Goal: Information Seeking & Learning: Learn about a topic

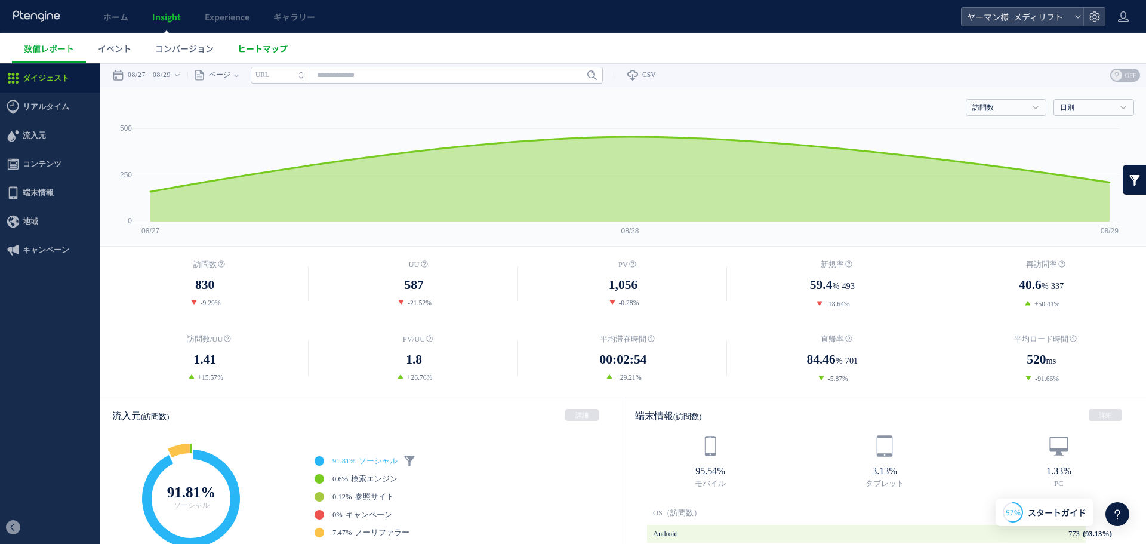
click at [244, 53] on span "ヒートマップ" at bounding box center [263, 48] width 50 height 12
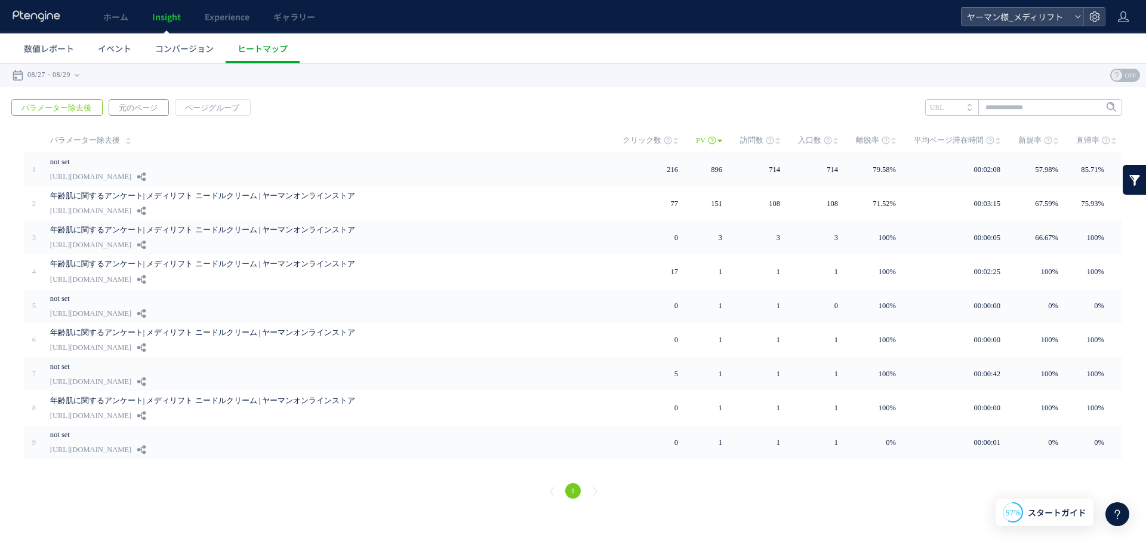
click at [137, 106] on span "元のページ" at bounding box center [138, 108] width 58 height 17
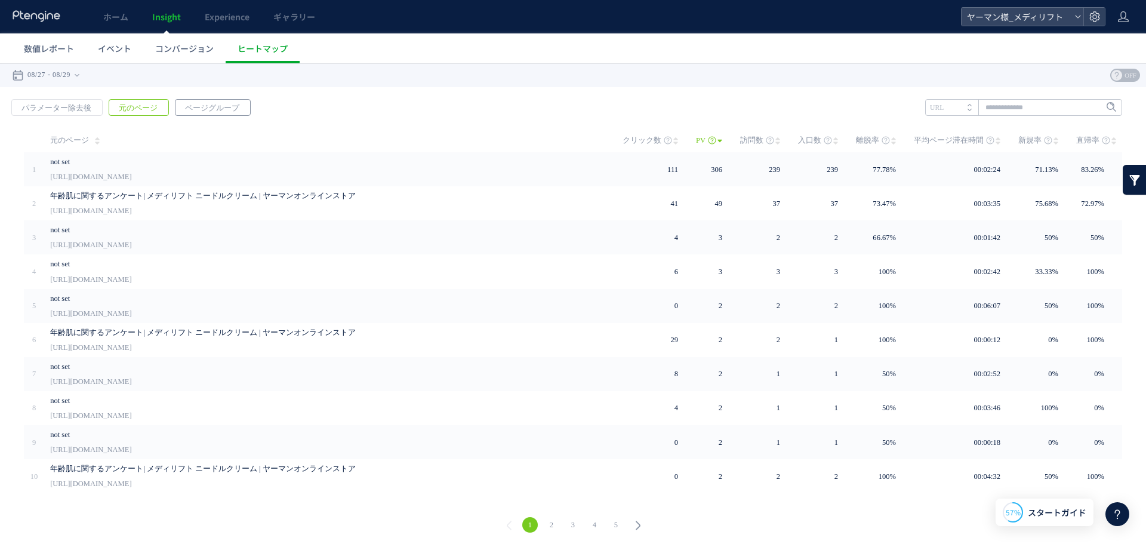
click at [212, 110] on span "ページグループ" at bounding box center [211, 108] width 73 height 17
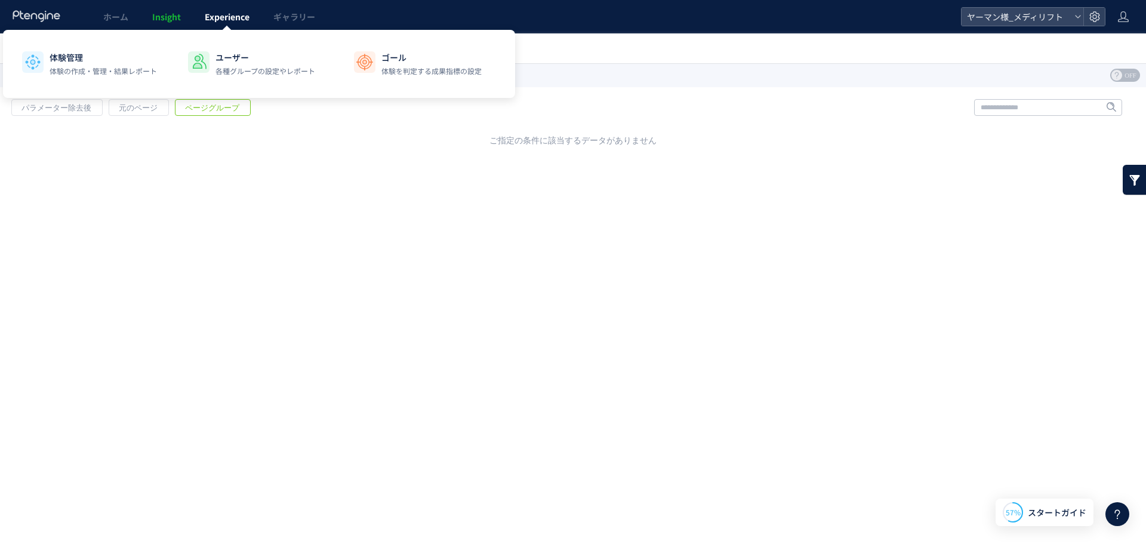
click at [211, 23] on link "Experience" at bounding box center [227, 16] width 69 height 33
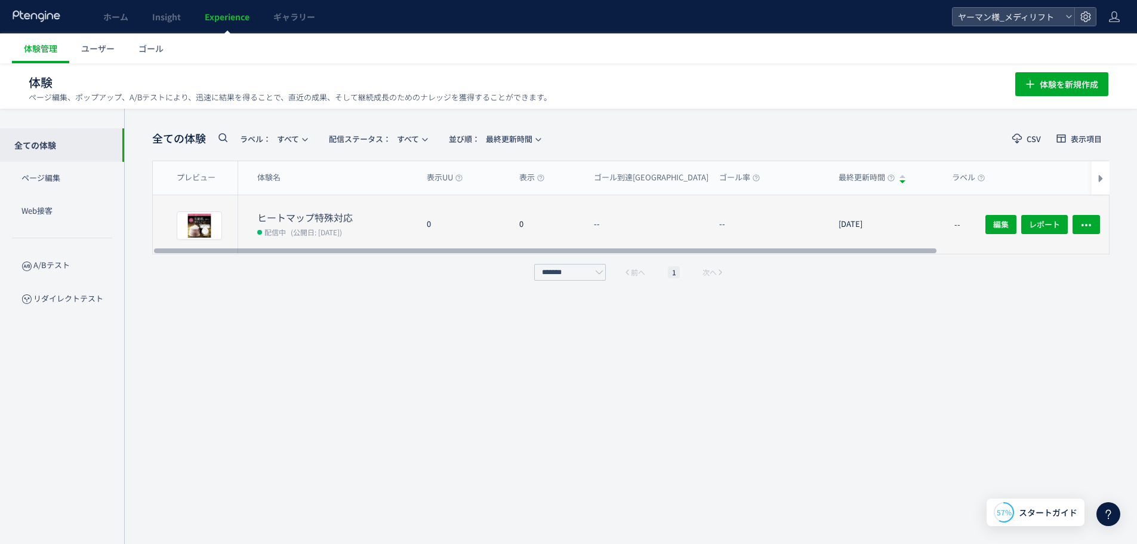
click at [284, 222] on dt "ヒートマップ特殊対応" at bounding box center [337, 218] width 160 height 14
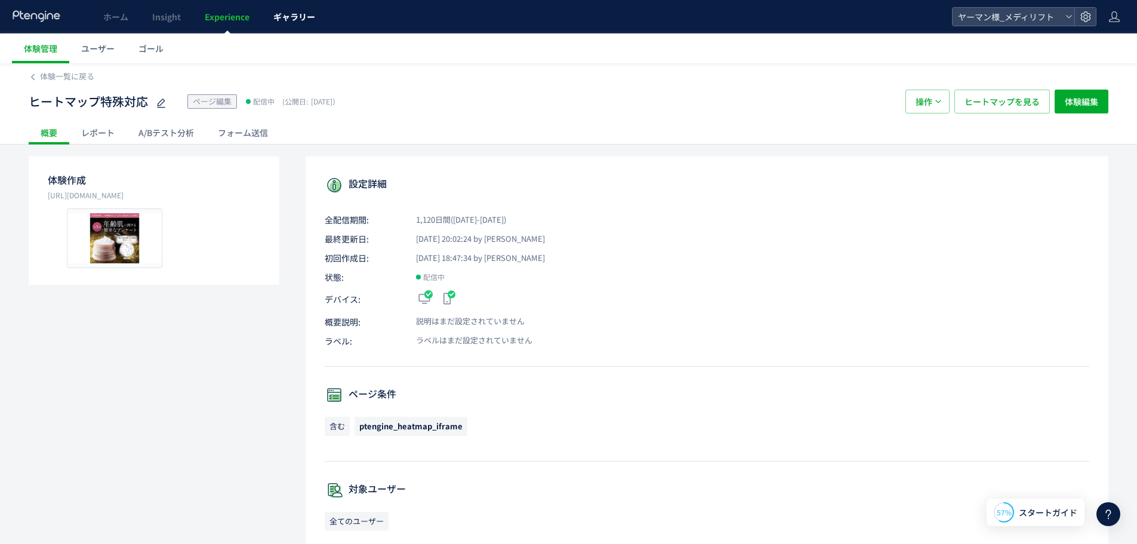
click at [282, 21] on span "ギャラリー" at bounding box center [294, 17] width 42 height 12
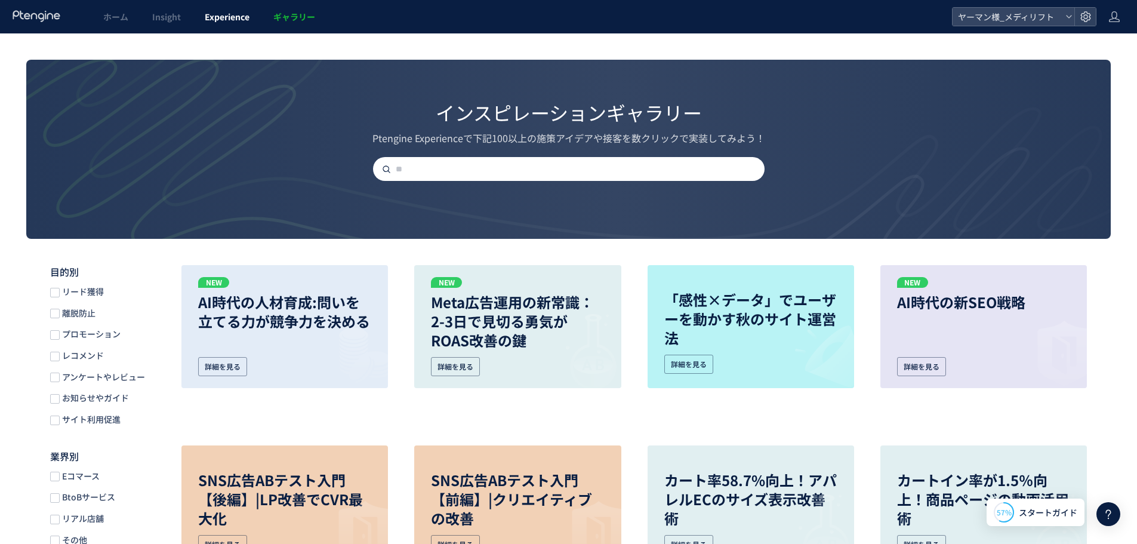
click at [217, 7] on link "Experience" at bounding box center [227, 16] width 69 height 33
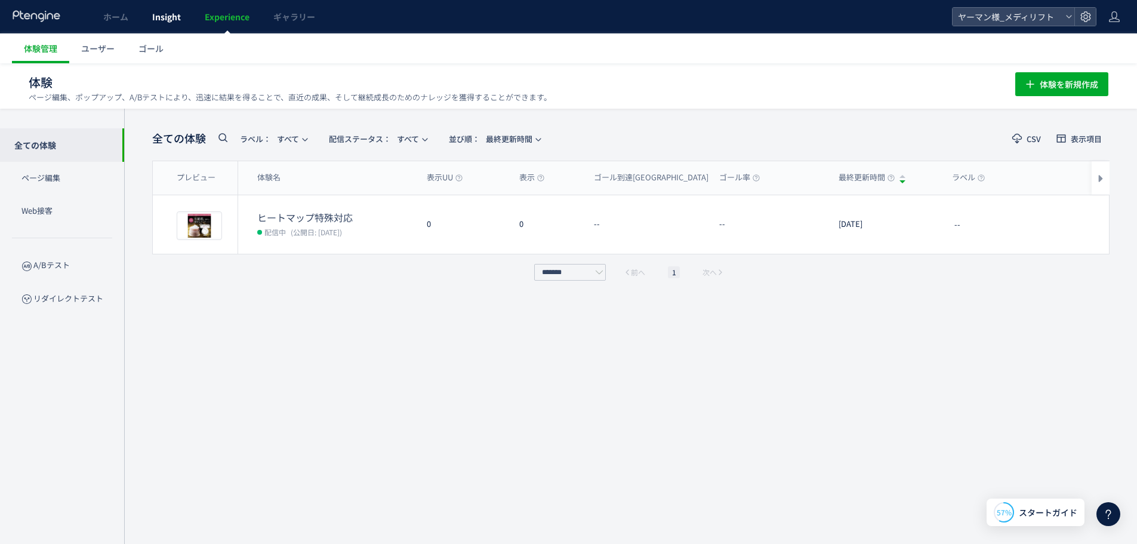
click at [165, 14] on span "Insight" at bounding box center [166, 17] width 29 height 12
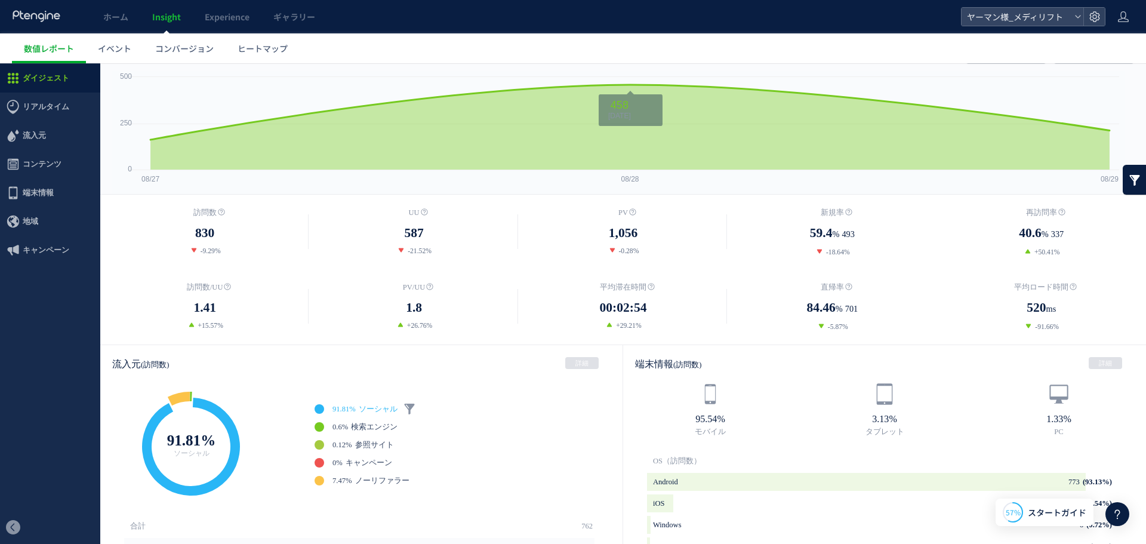
scroll to position [239, 0]
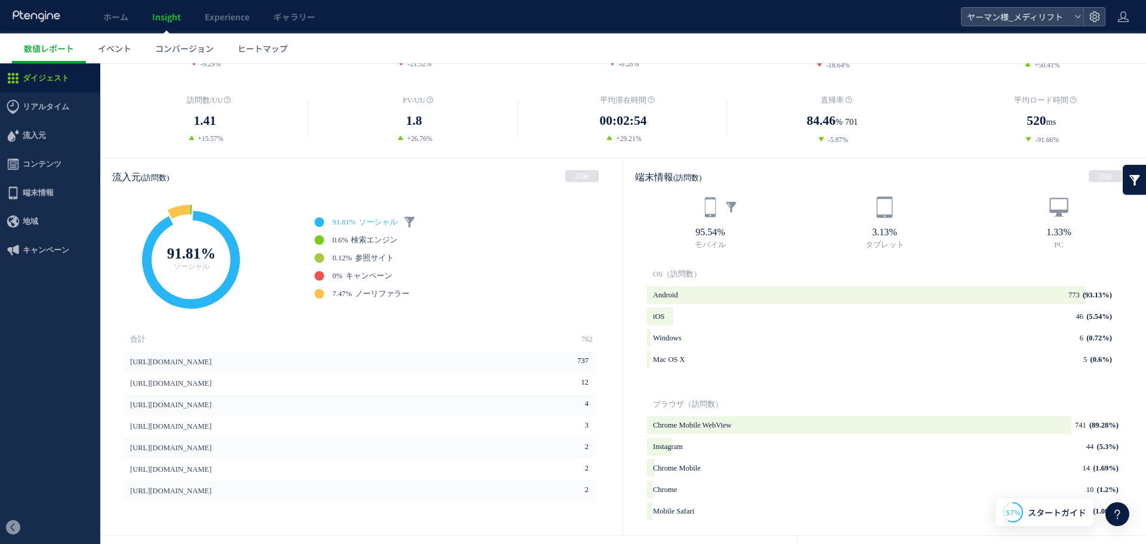
click at [701, 208] on icon at bounding box center [710, 207] width 23 height 23
click at [703, 208] on icon at bounding box center [710, 207] width 23 height 23
click at [698, 303] on icon "background" at bounding box center [866, 295] width 439 height 18
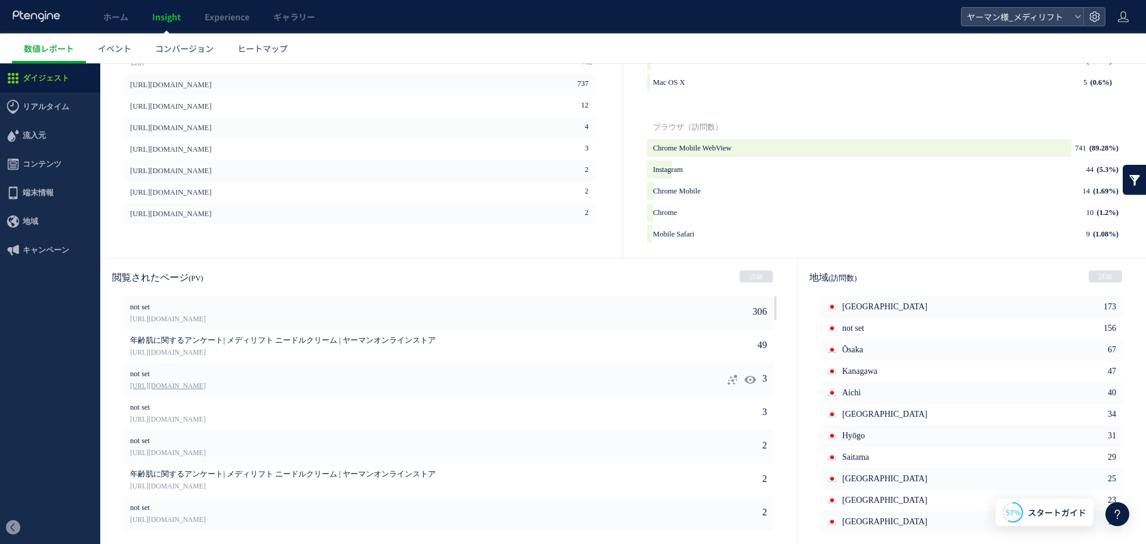
scroll to position [460, 0]
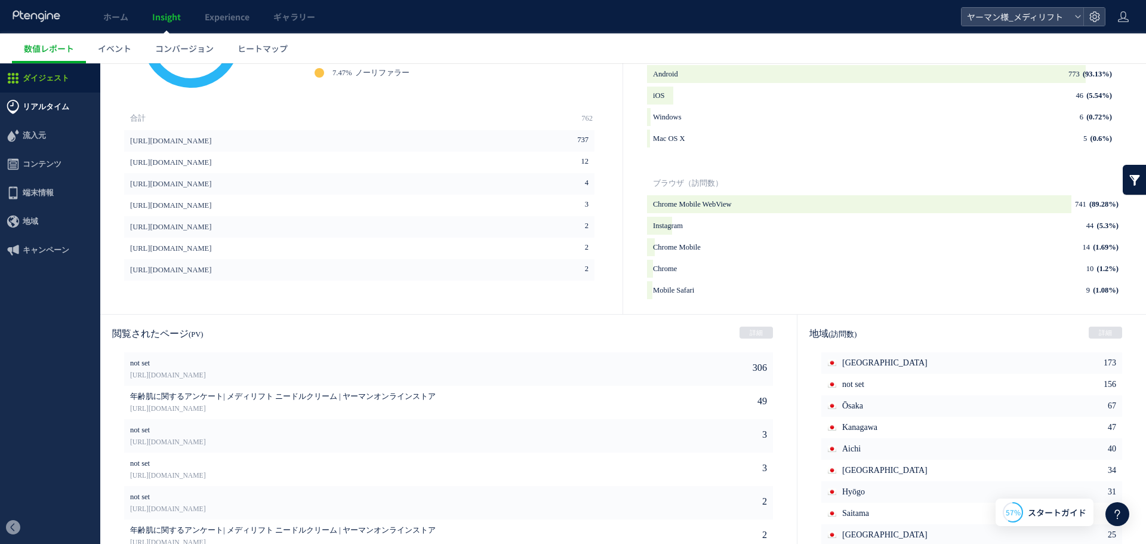
click at [42, 104] on span "リアルタイム" at bounding box center [46, 107] width 47 height 29
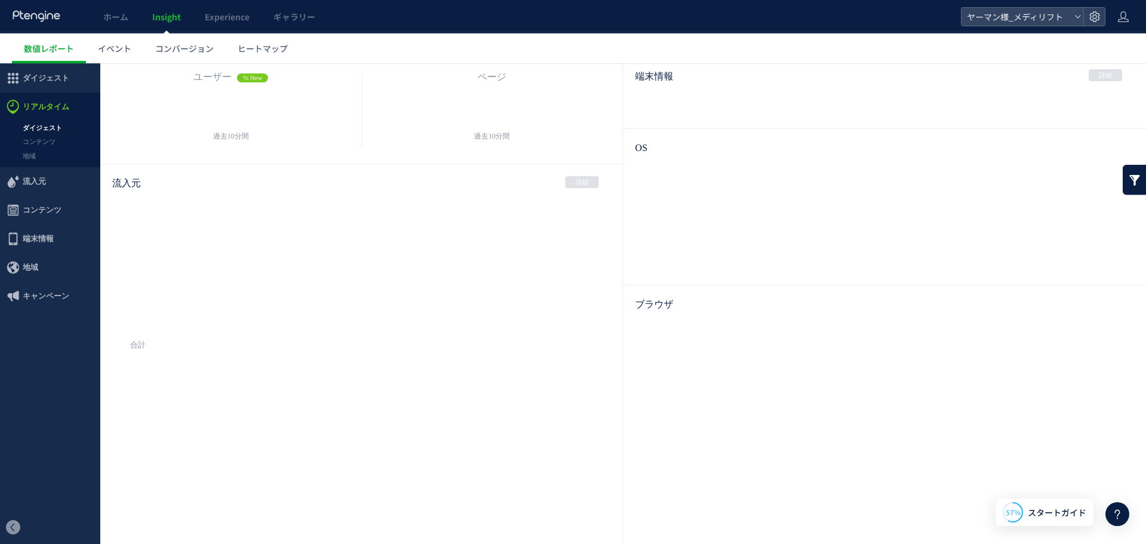
scroll to position [51, 0]
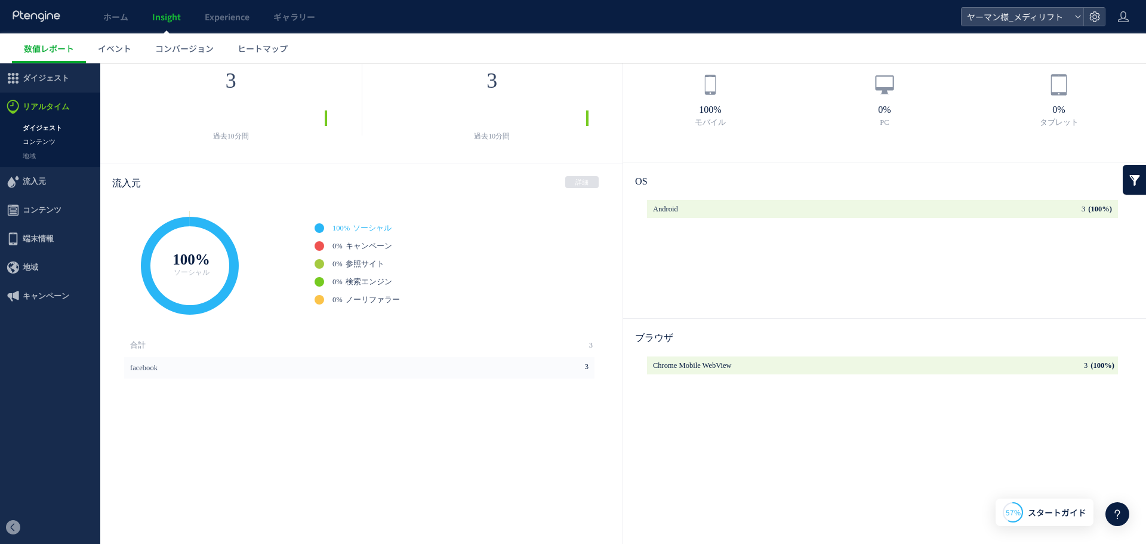
click at [40, 143] on link "コンテンツ" at bounding box center [50, 142] width 100 height 14
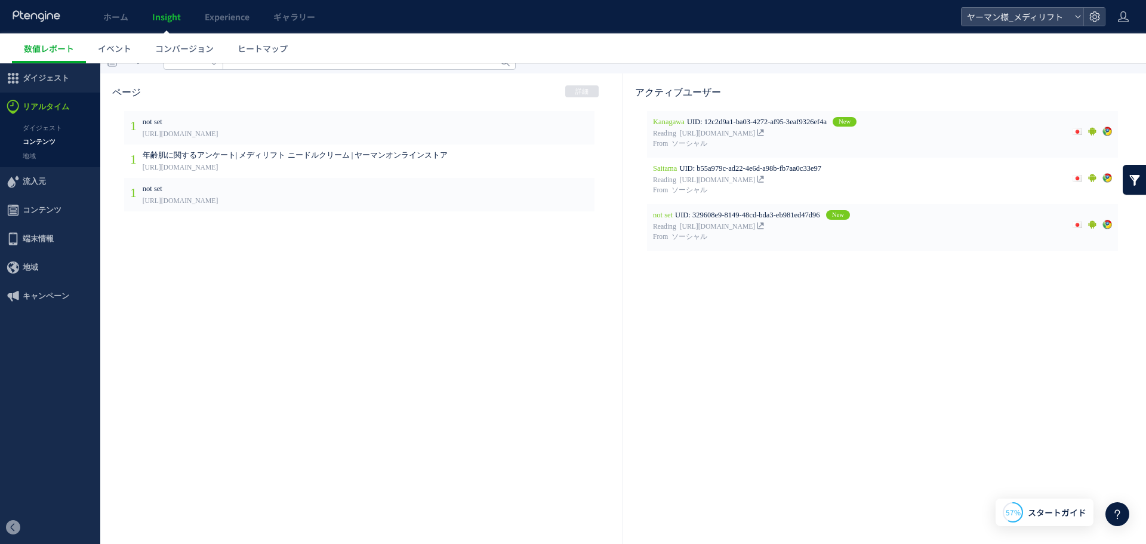
scroll to position [14, 0]
click at [33, 162] on link "地域" at bounding box center [50, 156] width 100 height 14
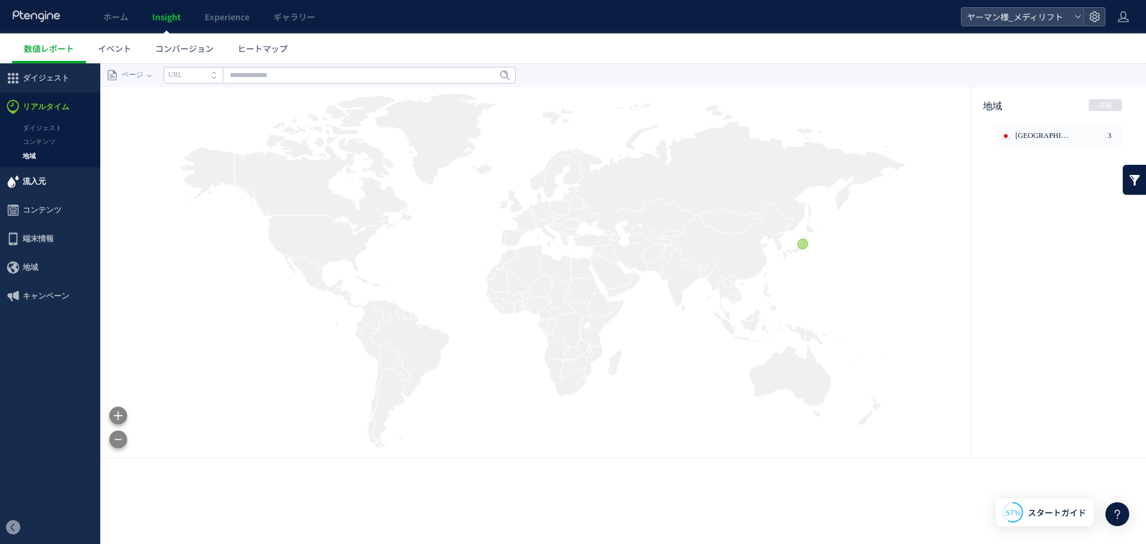
click at [32, 182] on span "流入元" at bounding box center [34, 181] width 23 height 29
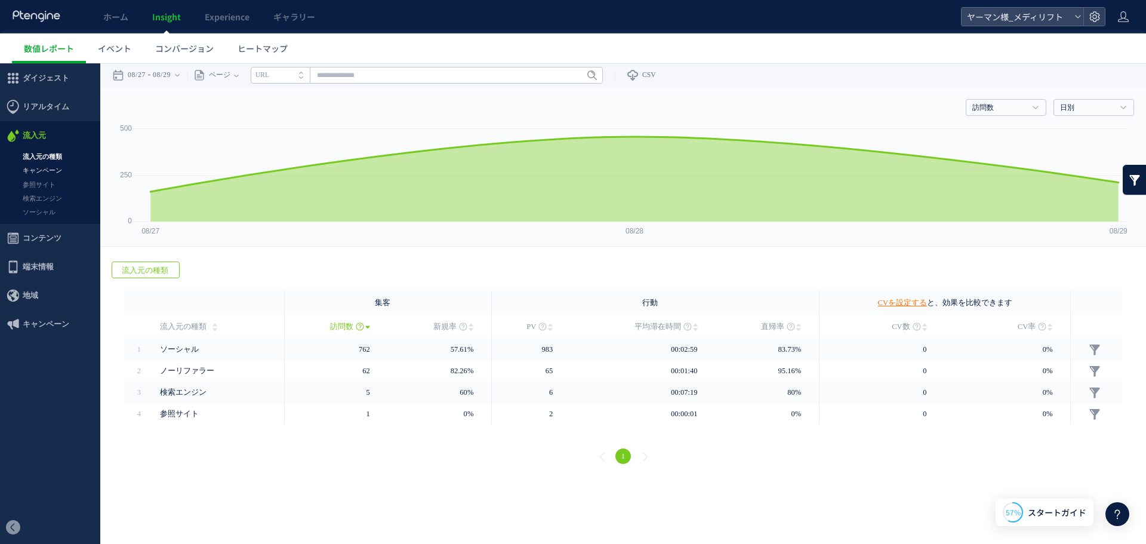
click at [33, 169] on link "キャンペーン" at bounding box center [50, 171] width 100 height 14
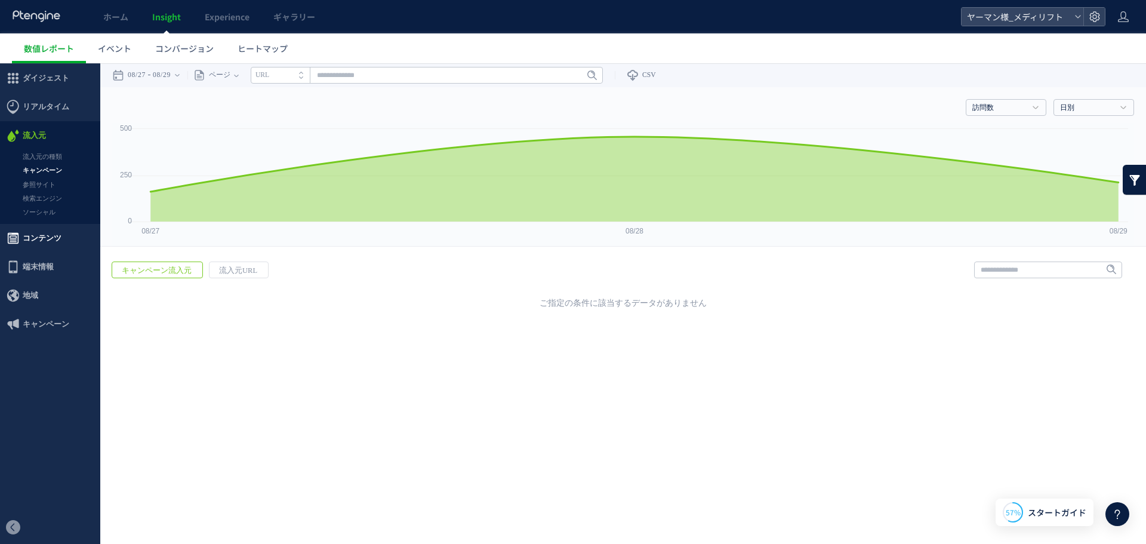
click at [33, 233] on span "コンテンツ" at bounding box center [42, 238] width 39 height 29
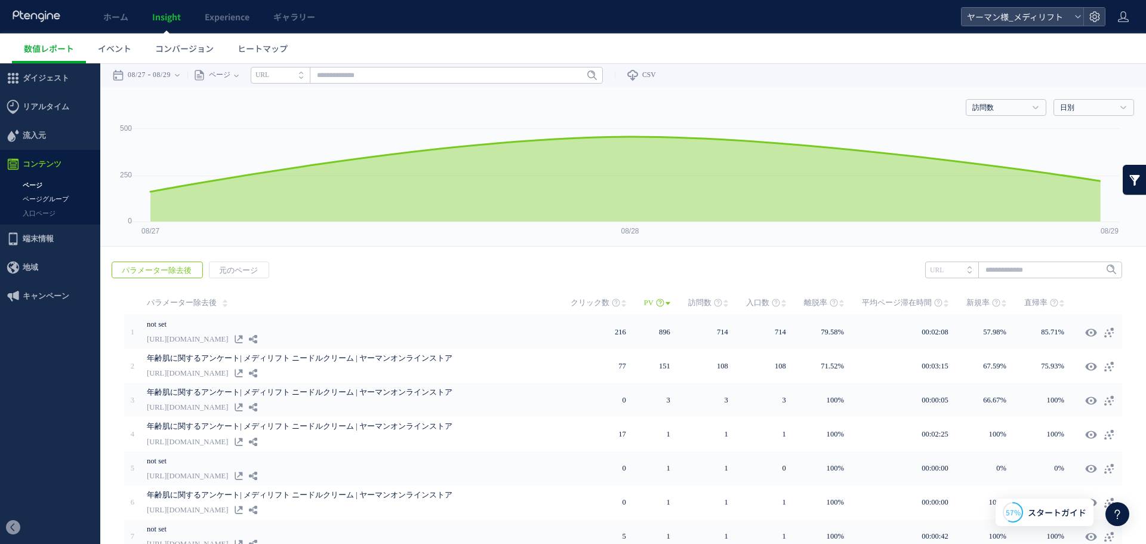
click at [27, 199] on link "ページグループ" at bounding box center [50, 199] width 100 height 14
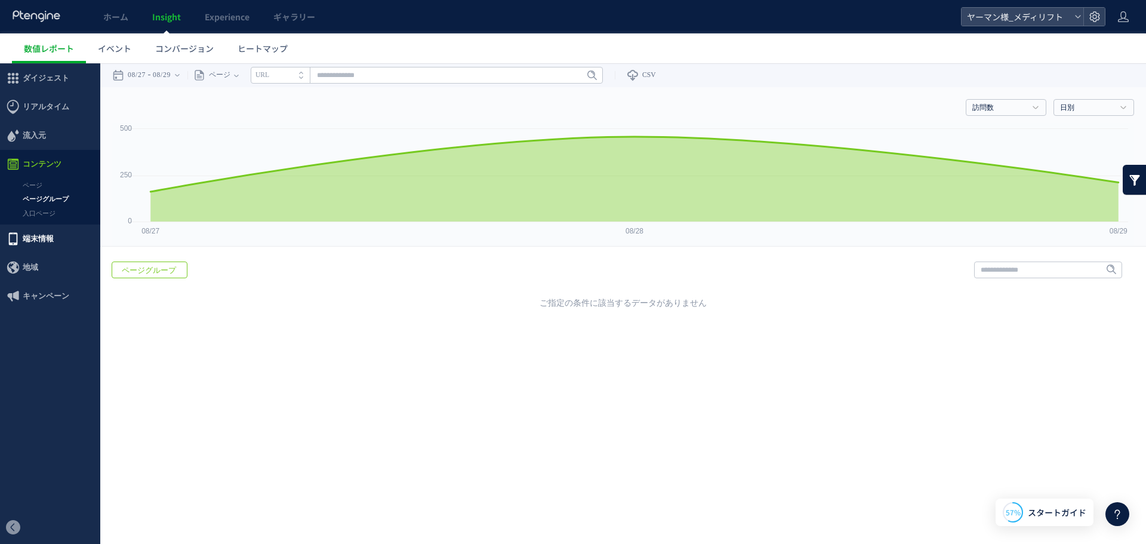
click at [26, 239] on span "端末情報" at bounding box center [38, 238] width 31 height 29
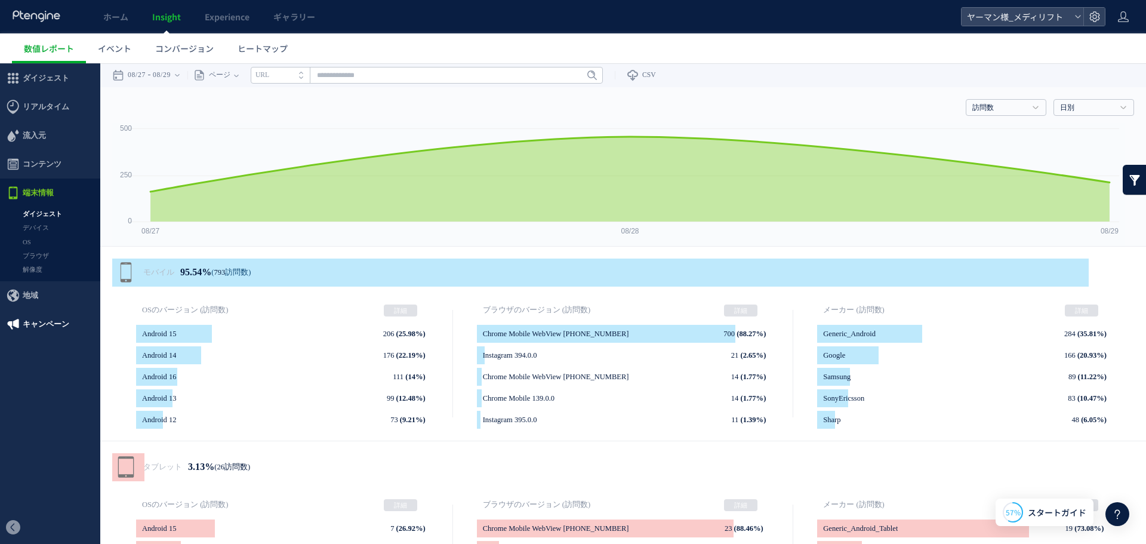
click at [24, 320] on span "キャンペーン" at bounding box center [46, 324] width 47 height 29
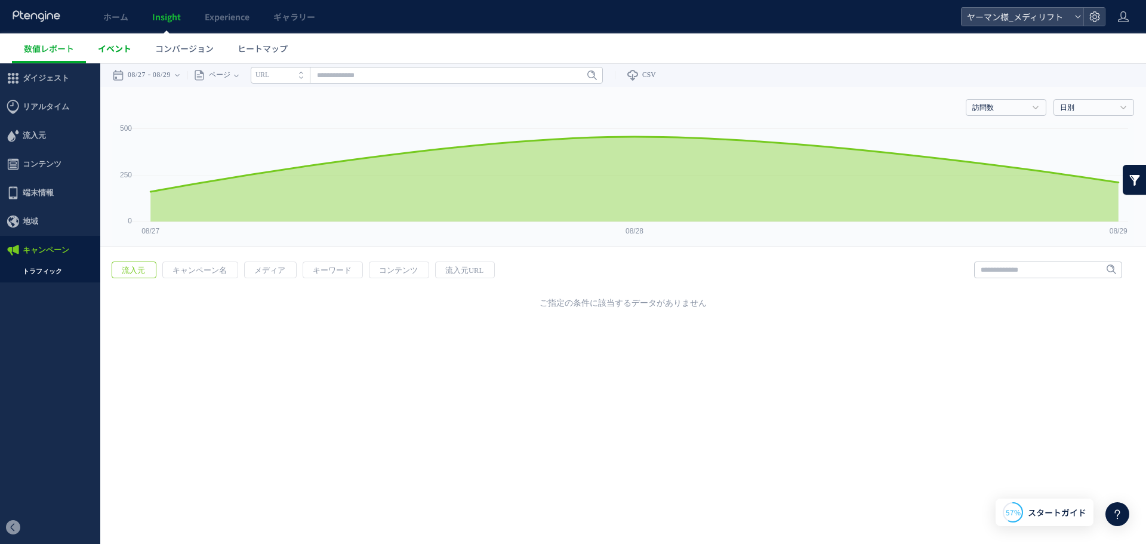
click at [128, 45] on span "イベント" at bounding box center [114, 48] width 33 height 12
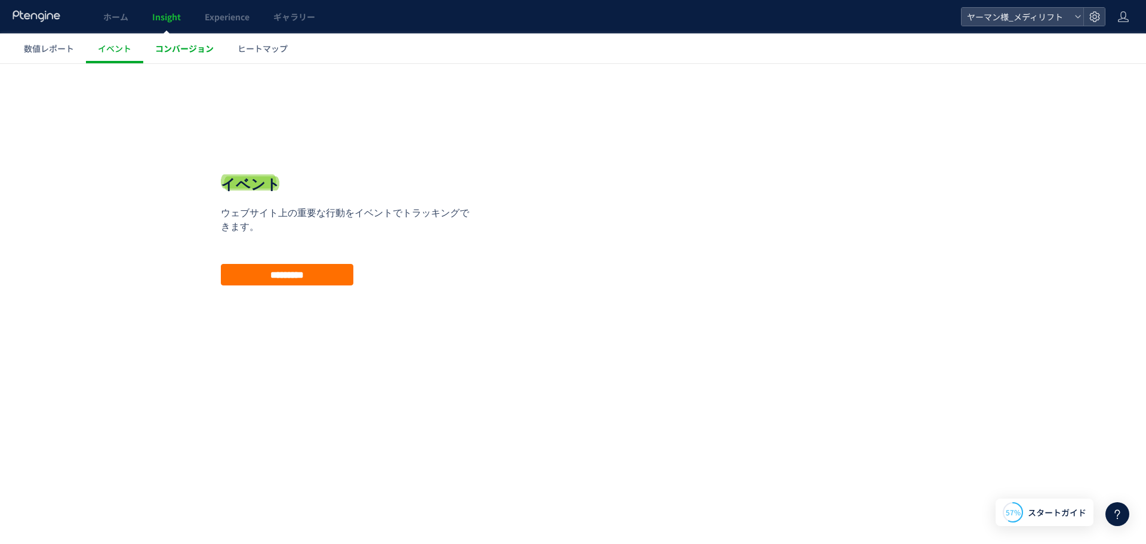
click at [186, 39] on link "コンバージョン" at bounding box center [184, 48] width 82 height 30
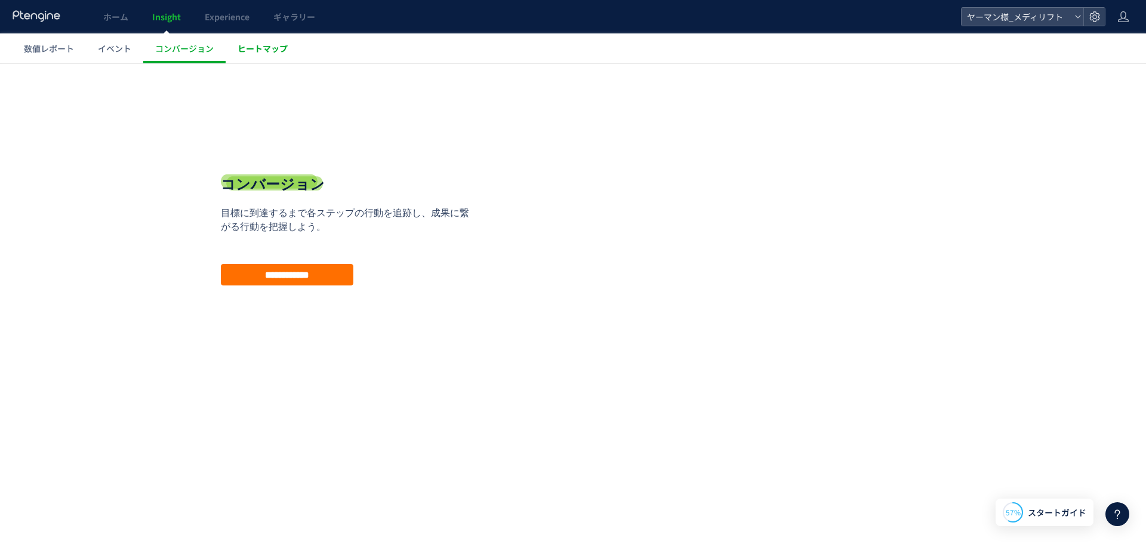
click at [246, 53] on span "ヒートマップ" at bounding box center [263, 48] width 50 height 12
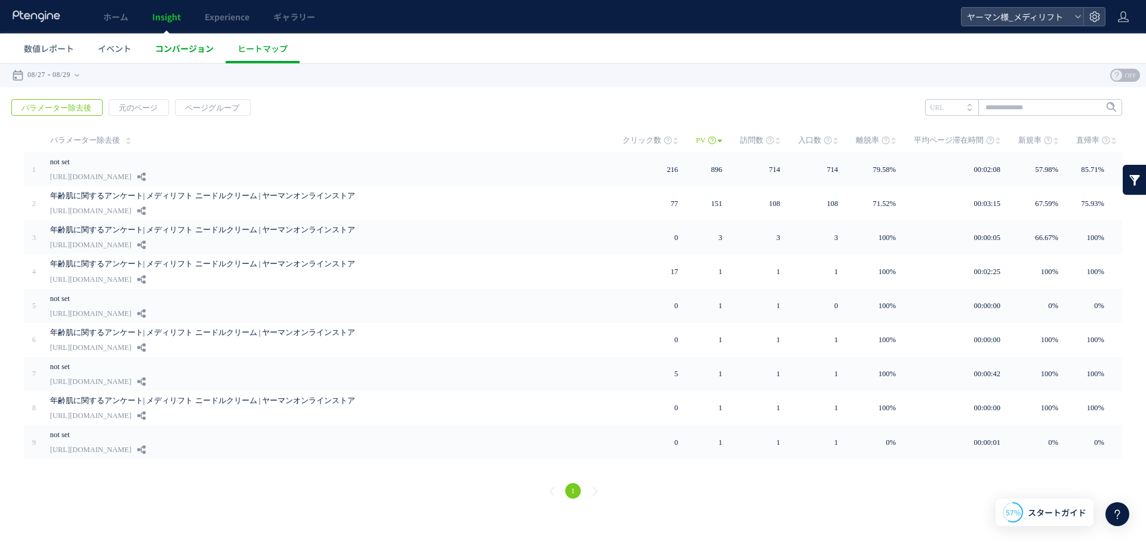
click at [204, 57] on link "コンバージョン" at bounding box center [184, 48] width 82 height 30
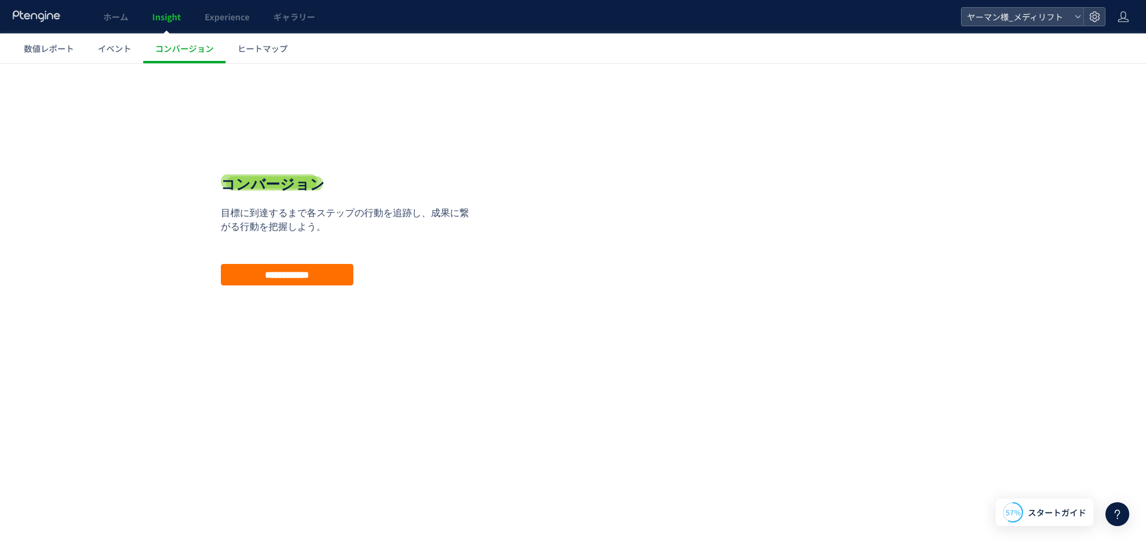
drag, startPoint x: 66, startPoint y: 17, endPoint x: 24, endPoint y: 21, distance: 42.1
click at [24, 21] on div "ホーム Insight Experience ギャラリー" at bounding box center [480, 16] width 961 height 33
drag, startPoint x: 11, startPoint y: 13, endPoint x: 58, endPoint y: 15, distance: 47.8
click at [58, 15] on div "ホーム Insight Experience ギャラリー" at bounding box center [480, 16] width 961 height 33
click at [266, 43] on span "ヒートマップ" at bounding box center [263, 48] width 50 height 12
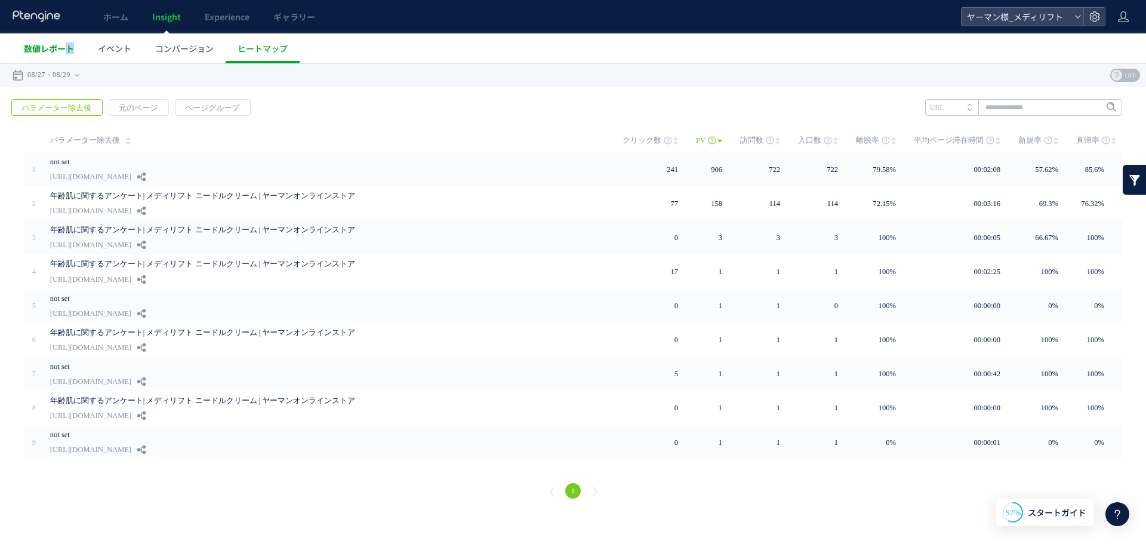
click at [70, 56] on link "数値レポート" at bounding box center [49, 48] width 74 height 30
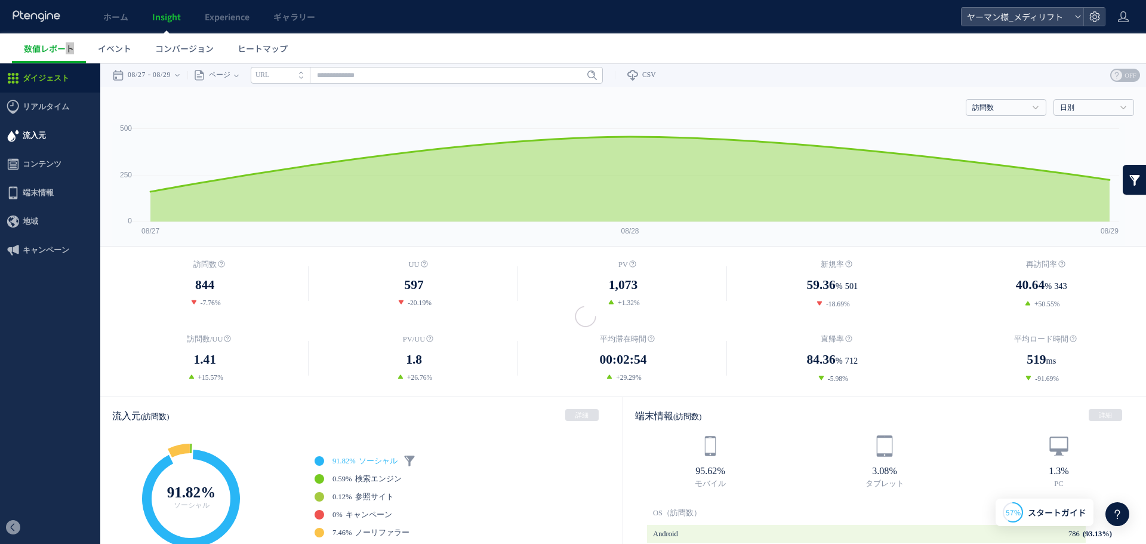
click at [42, 141] on span "流入元" at bounding box center [34, 135] width 23 height 29
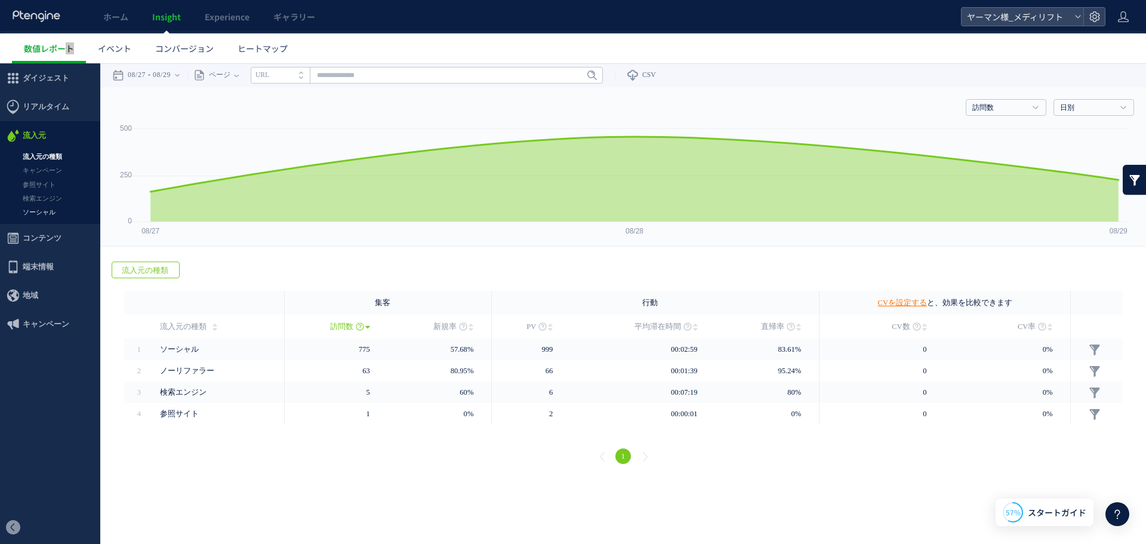
click at [36, 208] on link "ソーシャル" at bounding box center [50, 212] width 100 height 14
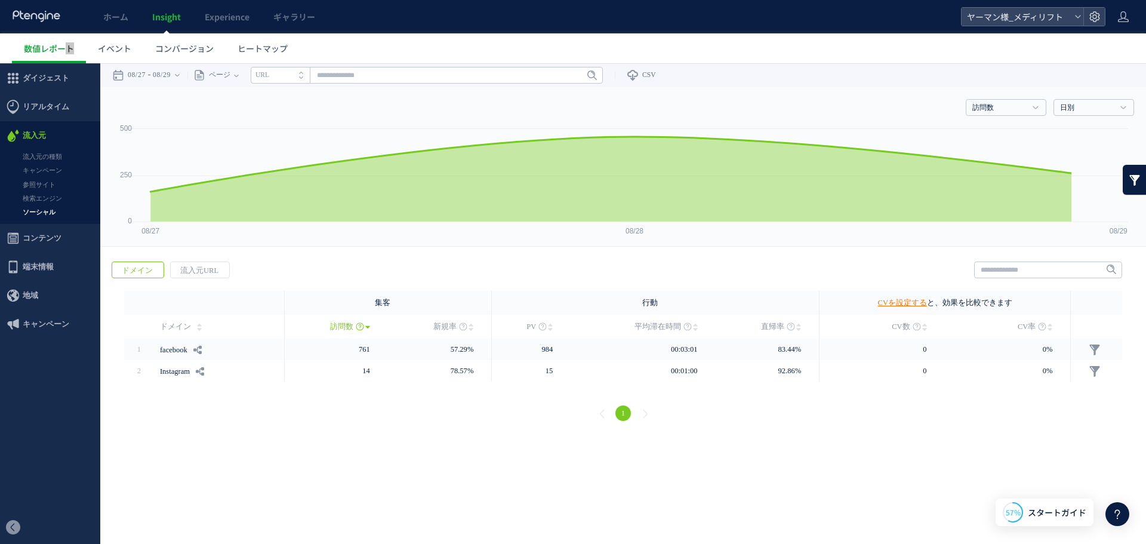
click at [36, 205] on link "検索エンジン" at bounding box center [50, 199] width 100 height 14
click at [305, 12] on span "ギャラリー" at bounding box center [294, 17] width 42 height 12
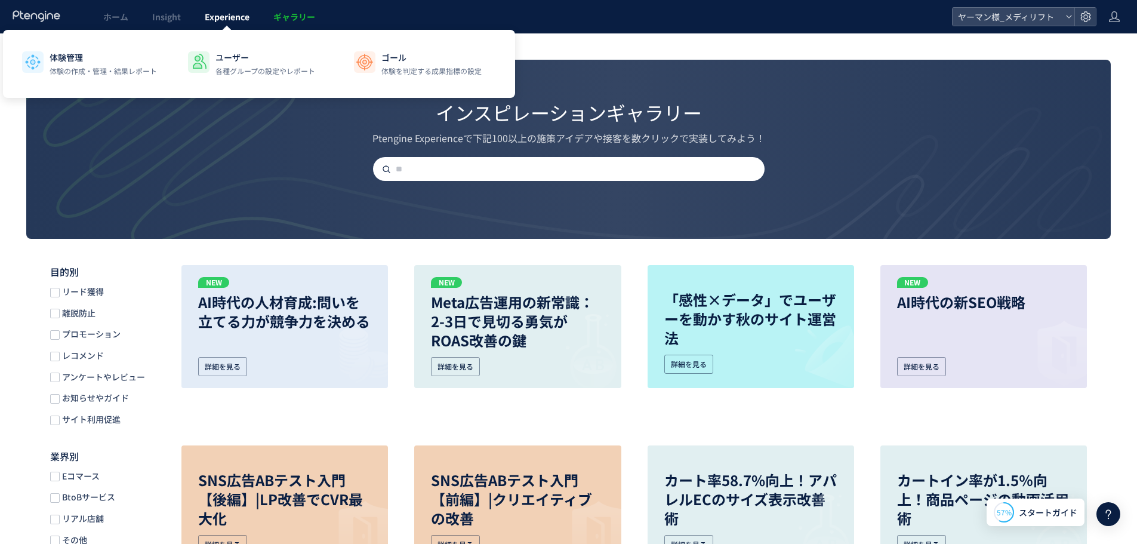
click at [239, 17] on span "Experience" at bounding box center [227, 17] width 45 height 12
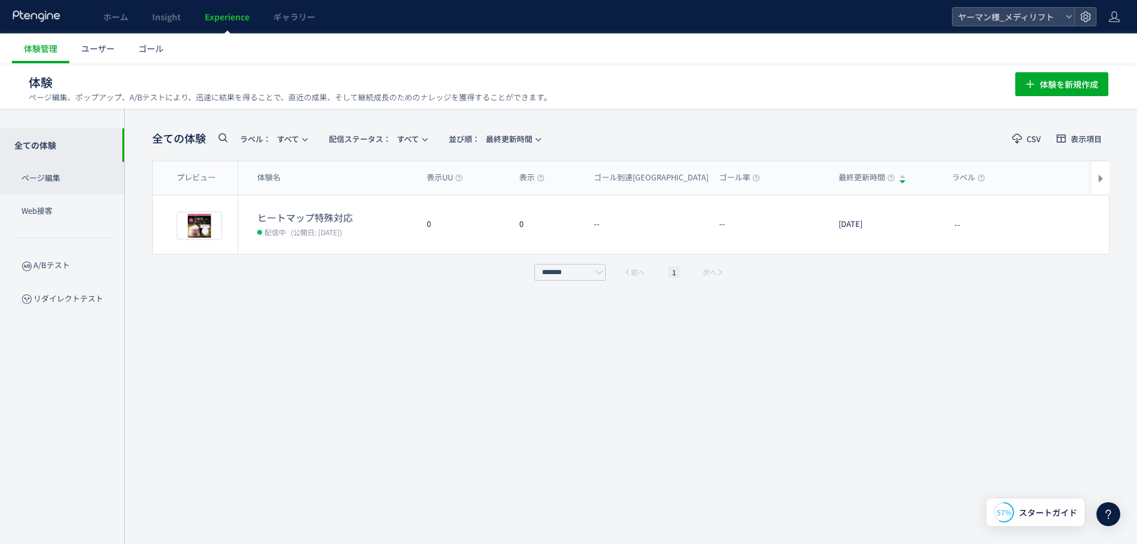
click at [96, 187] on p "ページ編集" at bounding box center [62, 178] width 124 height 33
click at [60, 232] on div "ページ編集 Web接客 A/Bテスト リダイレクトテスト" at bounding box center [62, 238] width 124 height 153
click at [61, 226] on p "Web接客" at bounding box center [62, 211] width 124 height 33
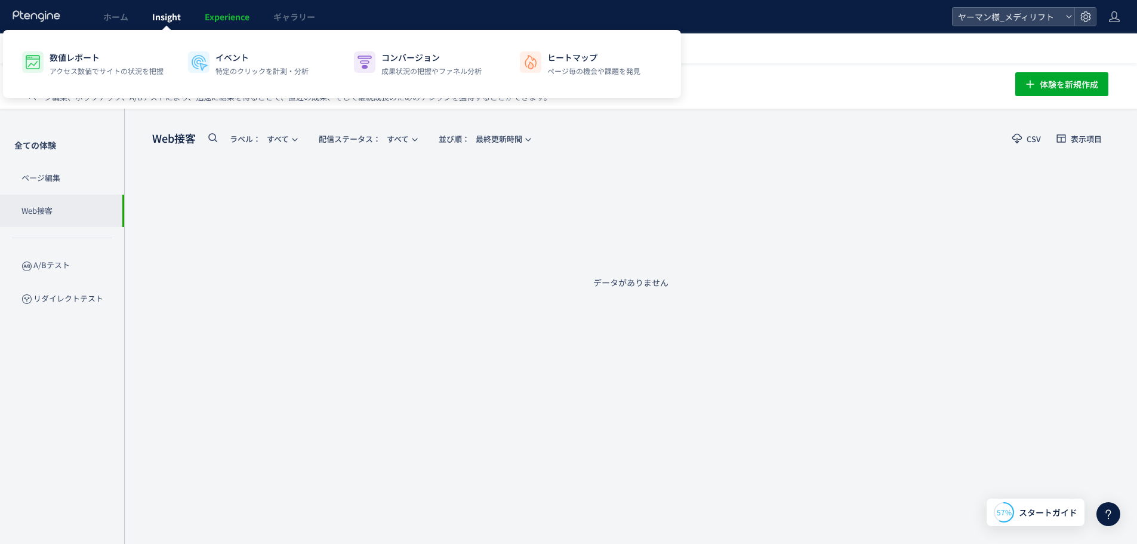
click at [159, 20] on span "Insight" at bounding box center [166, 17] width 29 height 12
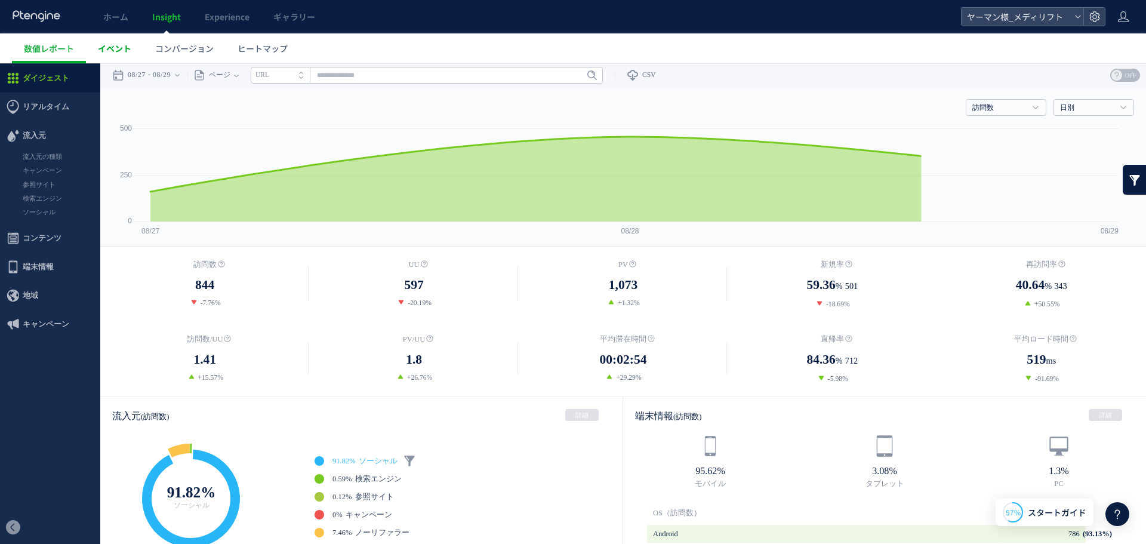
click at [119, 49] on span "イベント" at bounding box center [114, 48] width 33 height 12
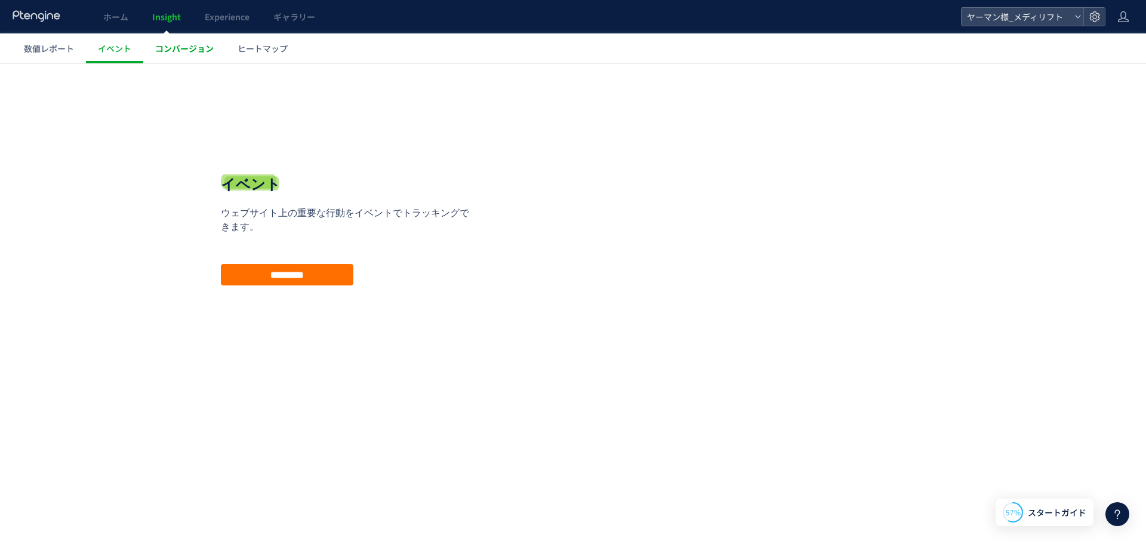
click at [177, 51] on span "コンバージョン" at bounding box center [184, 48] width 58 height 12
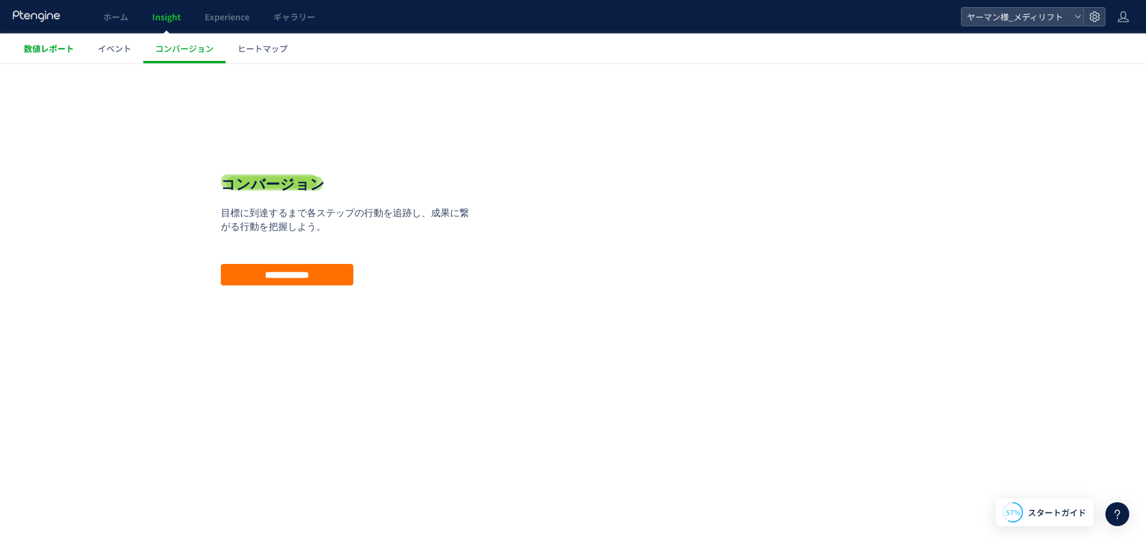
click at [51, 56] on link "数値レポート" at bounding box center [49, 48] width 74 height 30
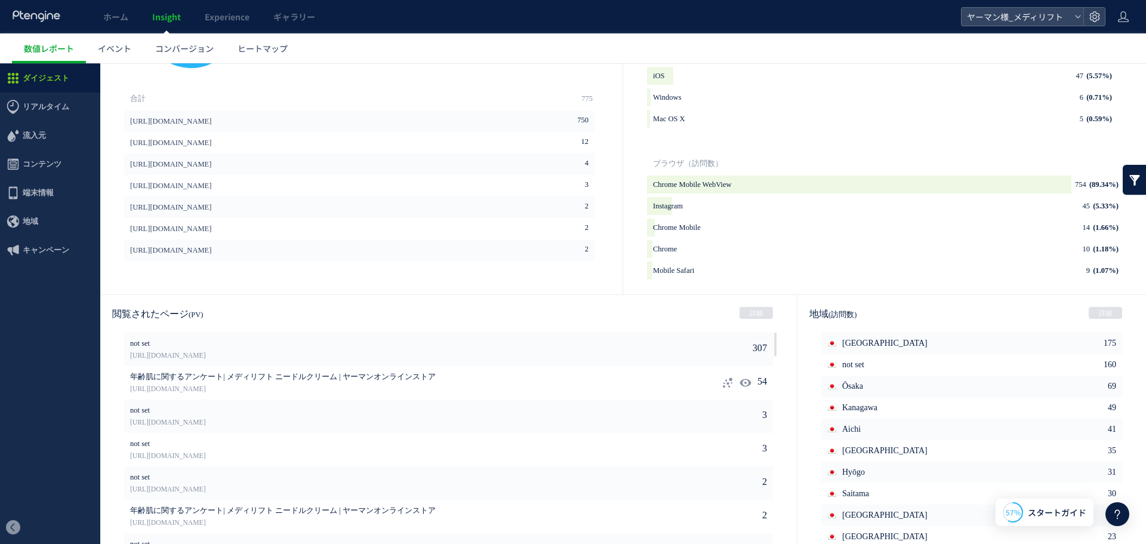
scroll to position [460, 0]
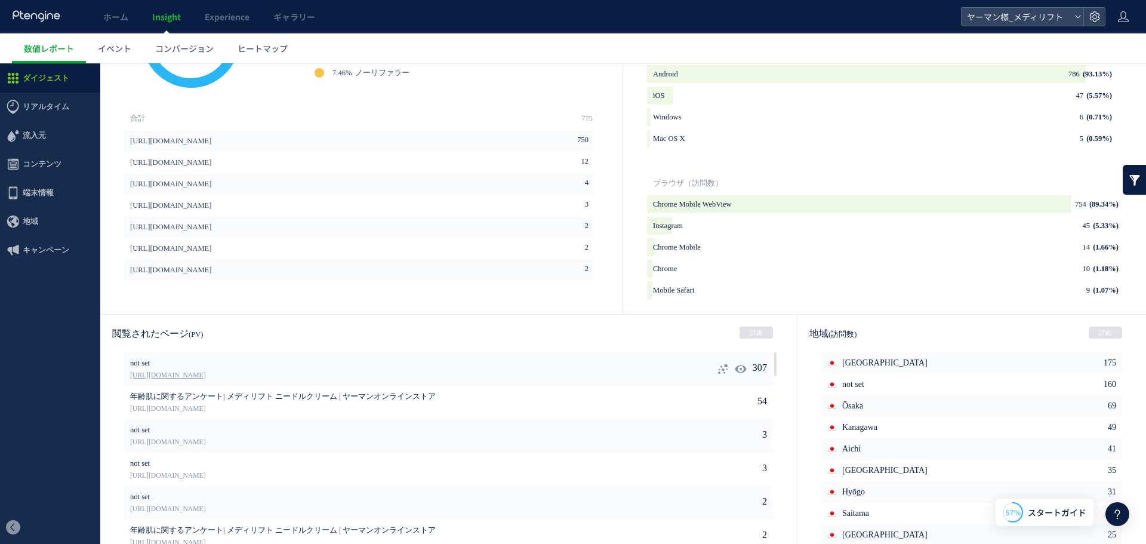
click at [232, 380] on link "[URL][DOMAIN_NAME]" at bounding box center [394, 375] width 529 height 11
click at [346, 411] on link "[URL][DOMAIN_NAME]" at bounding box center [394, 409] width 529 height 11
click at [390, 444] on link "[URL][DOMAIN_NAME]" at bounding box center [394, 442] width 529 height 11
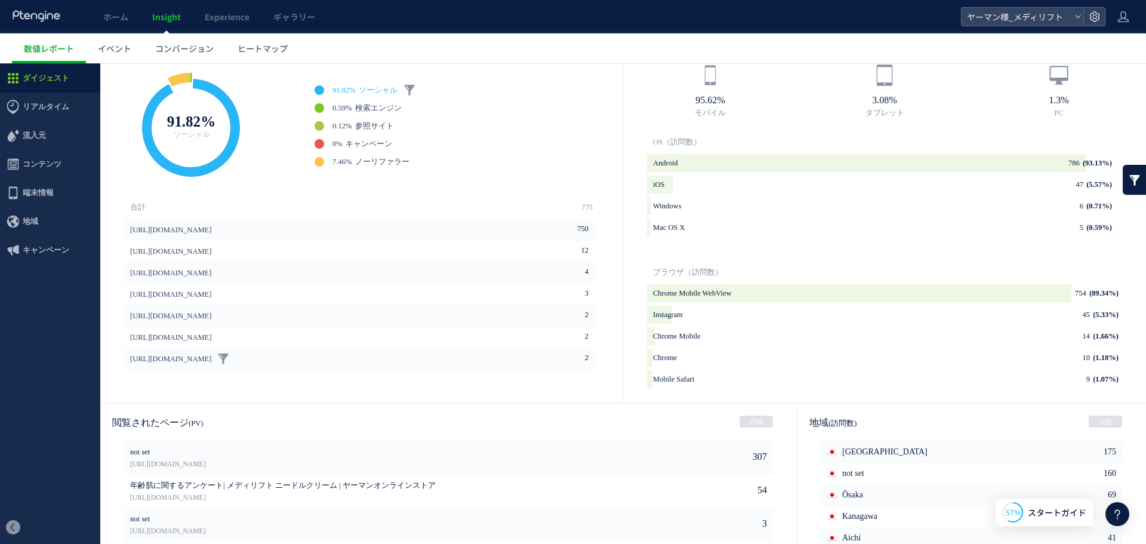
scroll to position [281, 0]
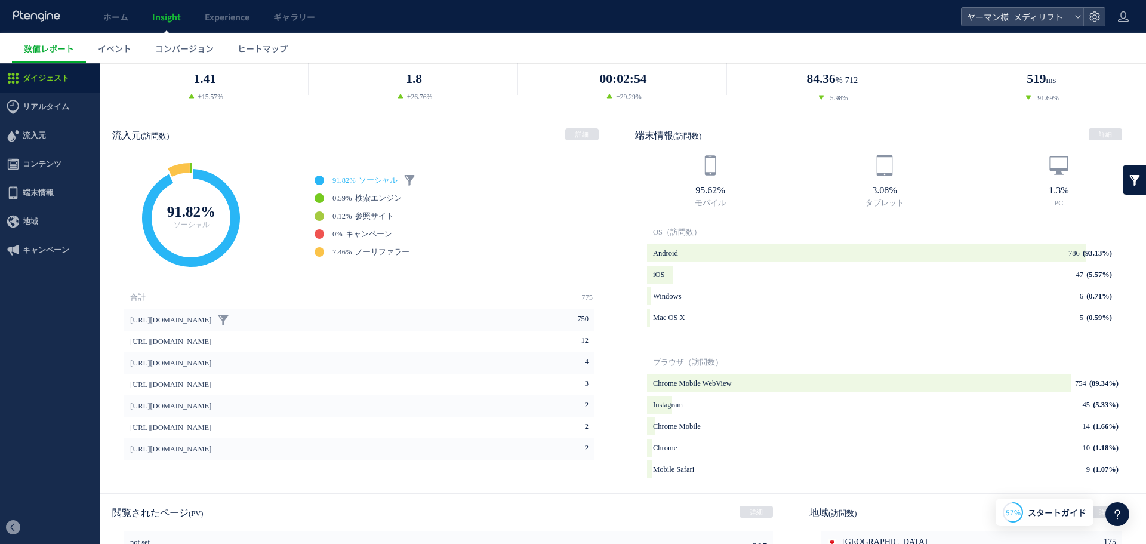
click at [191, 321] on link "[URL][DOMAIN_NAME]" at bounding box center [170, 319] width 81 height 21
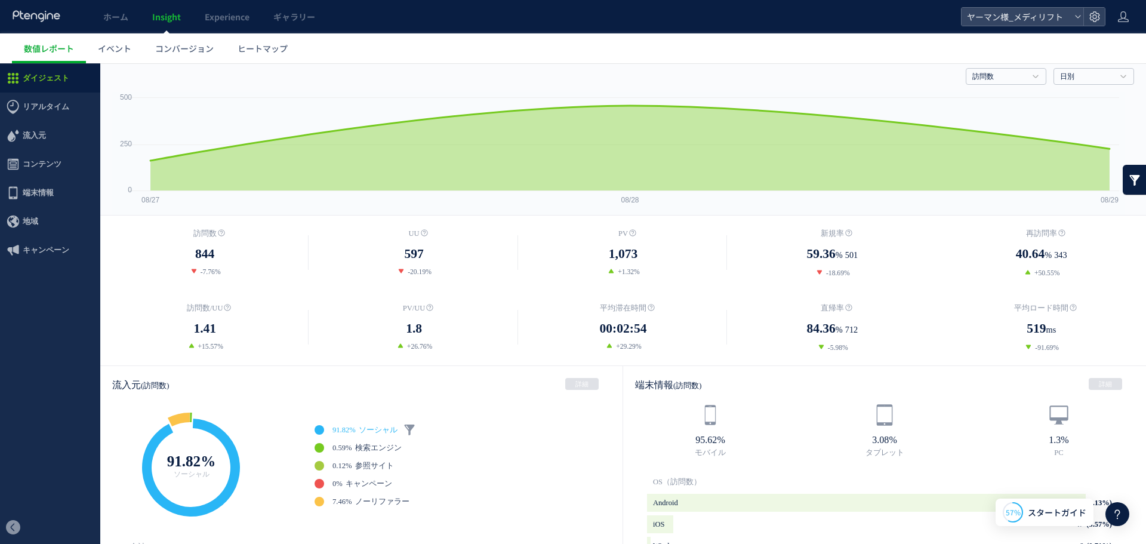
scroll to position [0, 0]
